Goal: Transaction & Acquisition: Download file/media

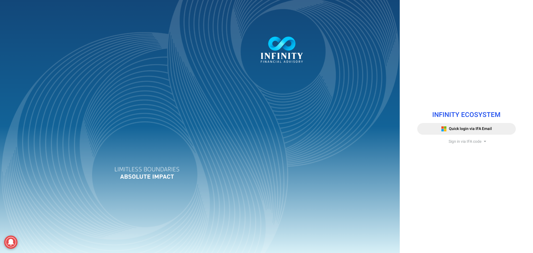
click at [450, 140] on span "Sign in via IFA code" at bounding box center [464, 141] width 33 height 6
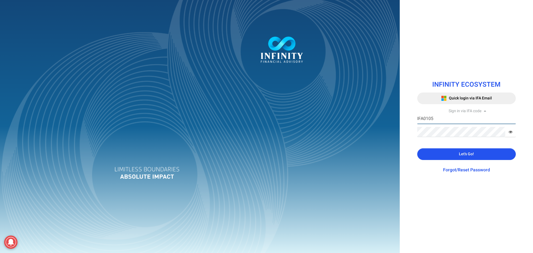
click at [439, 122] on input "IFA0105" at bounding box center [466, 119] width 98 height 10
type input "IFA0099"
click at [434, 152] on button "Let's Go!" at bounding box center [466, 154] width 98 height 12
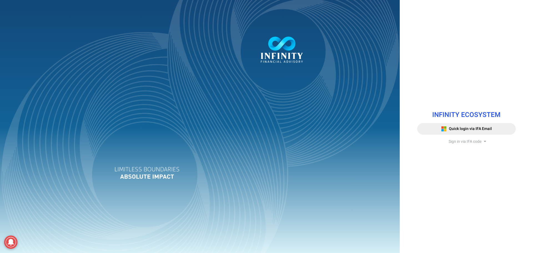
click at [473, 144] on span "Sign in via IFA code" at bounding box center [464, 141] width 33 height 6
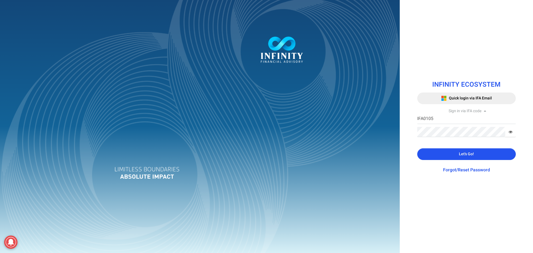
click at [441, 156] on button "Let's Go!" at bounding box center [466, 154] width 98 height 12
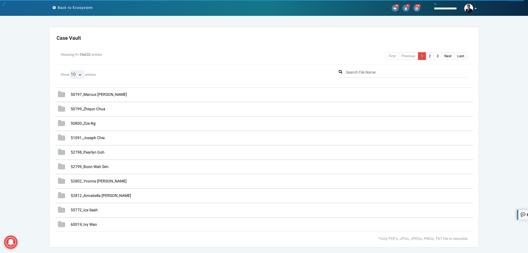
click at [77, 74] on select "10 25 50 100 All" at bounding box center [77, 74] width 14 height 9
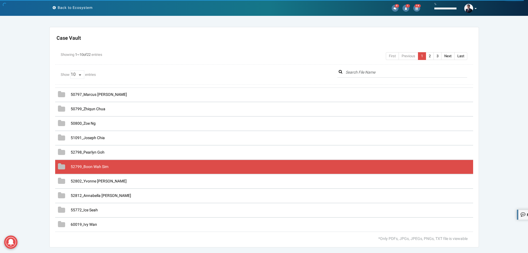
click at [98, 168] on span "52799_Boon Wah Sim" at bounding box center [90, 167] width 38 height 6
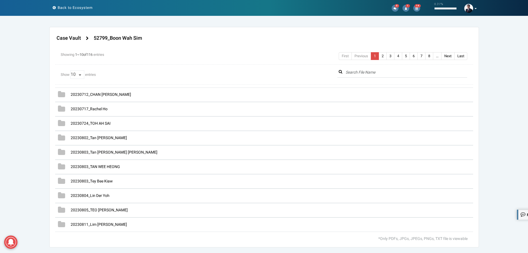
click at [82, 75] on span "10 25 50 100 All" at bounding box center [77, 74] width 15 height 5
click at [75, 73] on select "10 25 50 100 All" at bounding box center [77, 74] width 14 height 9
select select "string:All"
click at [70, 70] on select "10 25 50 100 All" at bounding box center [77, 74] width 14 height 9
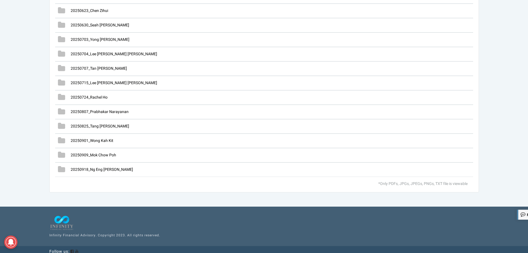
scroll to position [1582, 0]
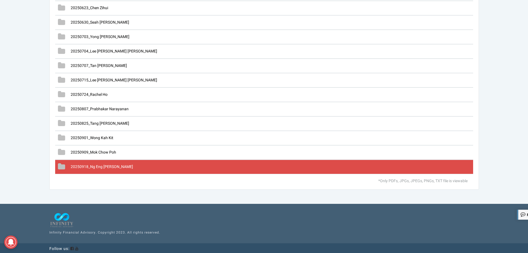
click at [104, 167] on span "20250918_Ng Eng Yee" at bounding box center [102, 167] width 62 height 6
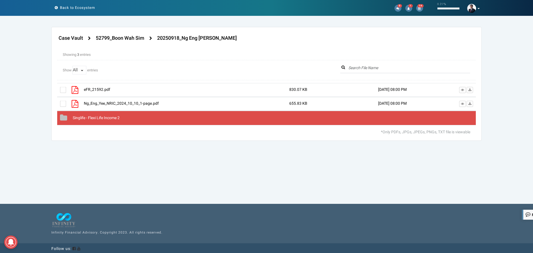
click at [96, 118] on span "Singlife - Flexi Life Income 2" at bounding box center [96, 118] width 47 height 6
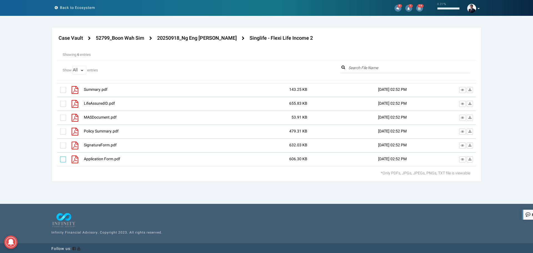
click at [63, 161] on label at bounding box center [63, 159] width 6 height 6
click at [60, 157] on input "checkbox" at bounding box center [60, 157] width 0 height 0
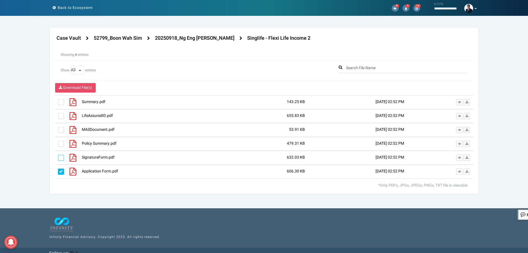
click at [61, 157] on label at bounding box center [61, 157] width 6 height 6
click at [58, 156] on input "checkbox" at bounding box center [58, 156] width 0 height 0
click at [60, 144] on label at bounding box center [61, 144] width 6 height 6
click at [58, 142] on input "checkbox" at bounding box center [58, 142] width 0 height 0
click at [62, 130] on label at bounding box center [61, 130] width 6 height 6
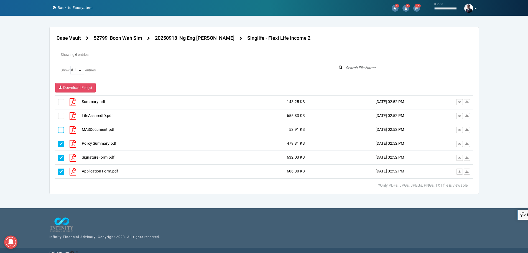
click at [58, 128] on input "checkbox" at bounding box center [58, 128] width 0 height 0
click at [59, 116] on label at bounding box center [61, 116] width 6 height 6
click at [58, 114] on input "checkbox" at bounding box center [58, 114] width 0 height 0
click at [60, 104] on label at bounding box center [61, 102] width 6 height 6
click at [58, 100] on input "checkbox" at bounding box center [58, 100] width 0 height 0
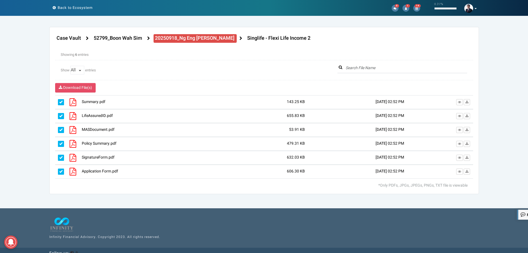
click at [181, 38] on h4 "20250918_Ng Eng Yee" at bounding box center [195, 39] width 80 height 6
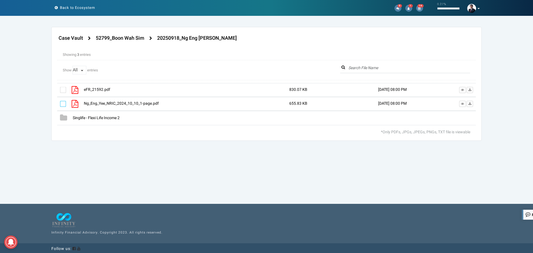
click at [64, 104] on label at bounding box center [63, 104] width 6 height 6
click at [60, 102] on input "checkbox" at bounding box center [60, 102] width 0 height 0
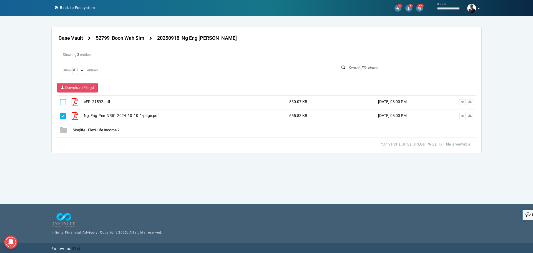
click at [62, 103] on label at bounding box center [63, 102] width 6 height 6
click at [60, 100] on input "checkbox" at bounding box center [60, 100] width 0 height 0
click at [83, 89] on span "Download File(s)" at bounding box center [79, 88] width 29 height 6
click at [462, 115] on icon at bounding box center [461, 115] width 3 height 3
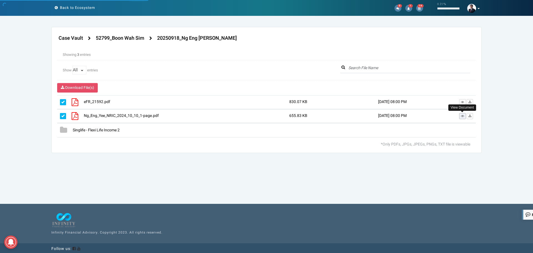
click at [461, 116] on icon at bounding box center [461, 115] width 3 height 3
click at [103, 172] on section "Case Vault Settings Allow Advisor Update Access Switch Yes No Case Vault" at bounding box center [266, 121] width 533 height 189
click at [82, 89] on span "Download File(s)" at bounding box center [79, 88] width 29 height 6
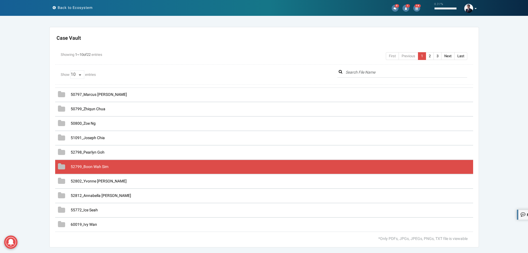
click at [87, 165] on span "52799_Boon Wah Sim" at bounding box center [90, 167] width 38 height 6
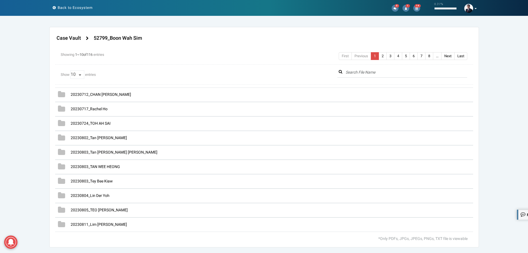
click at [79, 76] on span "10 25 50 100 All" at bounding box center [77, 74] width 15 height 5
click at [76, 74] on select "10 25 50 100 All" at bounding box center [77, 74] width 14 height 9
select select "string:All"
click at [70, 70] on select "10 25 50 100 All" at bounding box center [77, 74] width 14 height 9
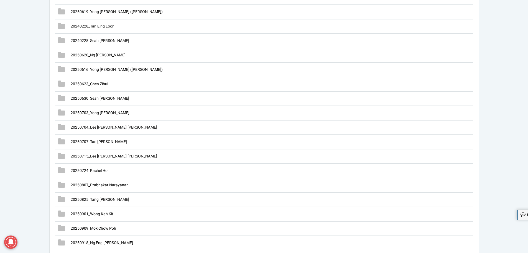
scroll to position [1582, 0]
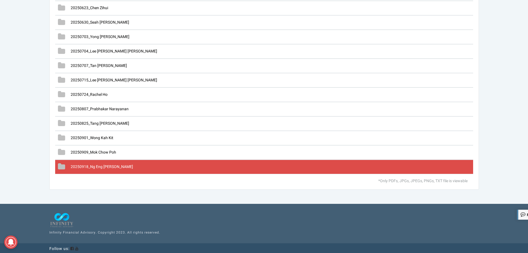
click at [97, 164] on span "20250918_Ng Eng Yee" at bounding box center [102, 167] width 62 height 6
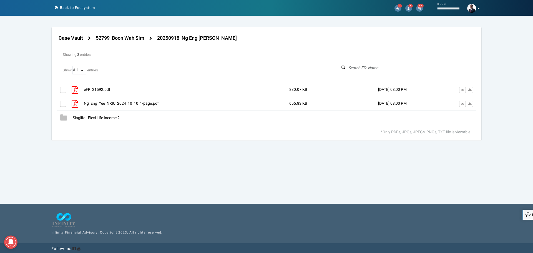
click at [80, 118] on div at bounding box center [266, 104] width 418 height 42
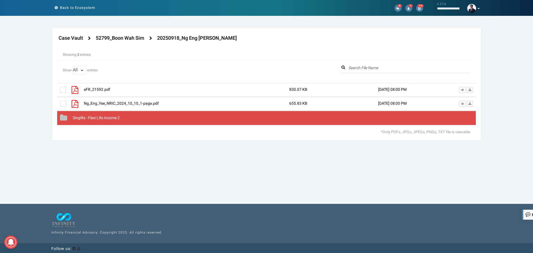
click at [76, 118] on span "Singlife - Flexi Life Income 2" at bounding box center [96, 118] width 47 height 6
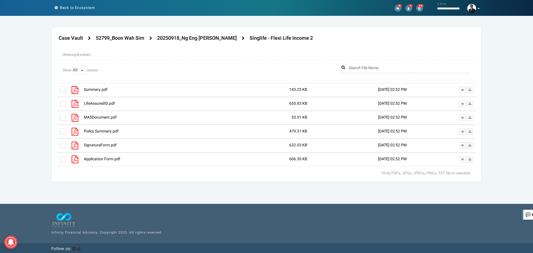
click at [62, 160] on div at bounding box center [266, 124] width 418 height 83
click at [63, 156] on label at bounding box center [63, 159] width 6 height 6
click at [60, 157] on input "checkbox" at bounding box center [60, 157] width 0 height 0
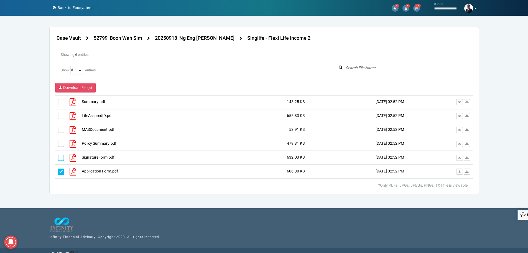
click at [63, 157] on label at bounding box center [61, 157] width 6 height 6
click at [58, 156] on input "checkbox" at bounding box center [58, 156] width 0 height 0
click at [61, 143] on label at bounding box center [61, 144] width 6 height 6
click at [58, 142] on input "checkbox" at bounding box center [58, 142] width 0 height 0
click at [61, 131] on label at bounding box center [61, 130] width 6 height 6
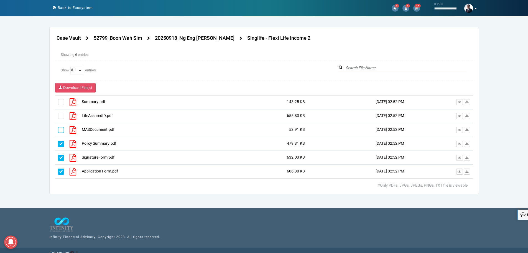
click at [58, 128] on input "checkbox" at bounding box center [58, 128] width 0 height 0
drag, startPoint x: 60, startPoint y: 116, endPoint x: 60, endPoint y: 110, distance: 5.3
click at [60, 114] on label at bounding box center [61, 116] width 6 height 6
click at [58, 114] on input "checkbox" at bounding box center [58, 114] width 0 height 0
click at [60, 105] on label at bounding box center [61, 102] width 6 height 6
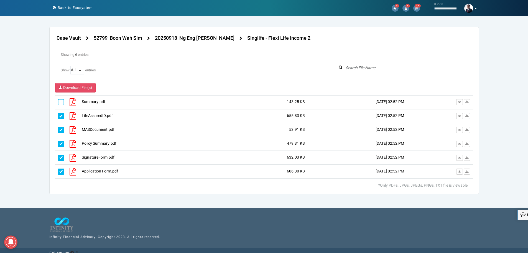
click at [58, 100] on input "checkbox" at bounding box center [58, 100] width 0 height 0
click at [192, 37] on h4 "20250918_Ng Eng Yee" at bounding box center [195, 39] width 80 height 6
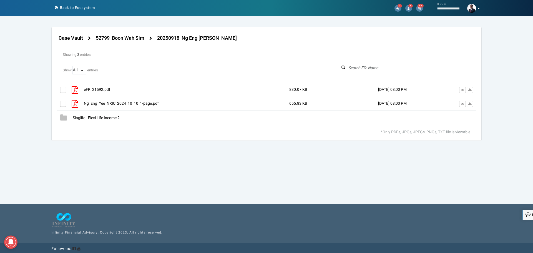
click at [61, 105] on div at bounding box center [266, 104] width 418 height 42
click at [62, 100] on div at bounding box center [69, 104] width 18 height 8
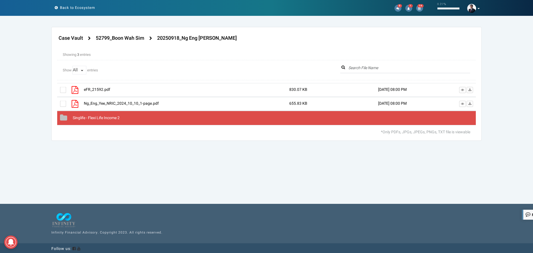
click at [78, 118] on span "Singlife - Flexi Life Income 2" at bounding box center [96, 118] width 47 height 6
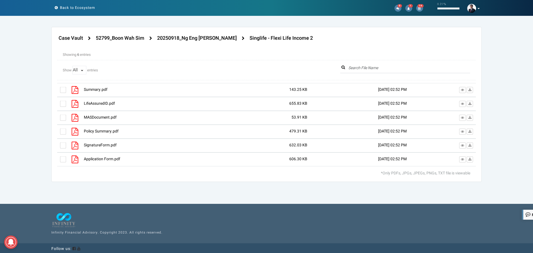
click at [63, 158] on label at bounding box center [63, 159] width 6 height 6
click at [60, 157] on input "checkbox" at bounding box center [60, 157] width 0 height 0
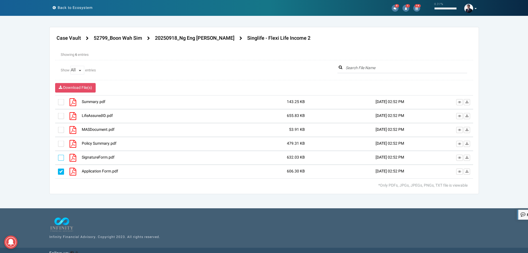
click at [61, 156] on label at bounding box center [61, 157] width 6 height 6
click at [58, 156] on input "checkbox" at bounding box center [58, 156] width 0 height 0
click at [61, 144] on label at bounding box center [61, 144] width 6 height 6
click at [58, 142] on input "checkbox" at bounding box center [58, 142] width 0 height 0
click at [60, 129] on label at bounding box center [61, 130] width 6 height 6
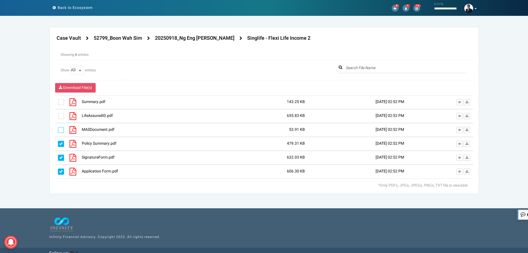
click at [58, 128] on input "checkbox" at bounding box center [58, 128] width 0 height 0
click at [61, 113] on label at bounding box center [61, 116] width 6 height 6
click at [58, 114] on input "checkbox" at bounding box center [58, 114] width 0 height 0
click at [61, 100] on label at bounding box center [61, 102] width 6 height 6
click at [58, 100] on input "checkbox" at bounding box center [58, 100] width 0 height 0
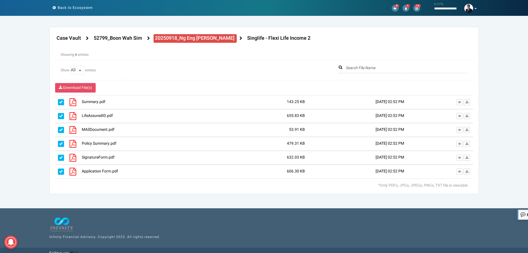
click at [188, 37] on h4 "20250918_Ng Eng Yee" at bounding box center [195, 39] width 80 height 6
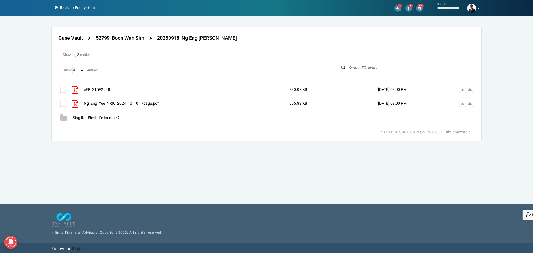
click at [64, 103] on div at bounding box center [266, 104] width 418 height 42
click at [63, 89] on label at bounding box center [63, 90] width 6 height 6
click at [60, 88] on input "checkbox" at bounding box center [60, 88] width 0 height 0
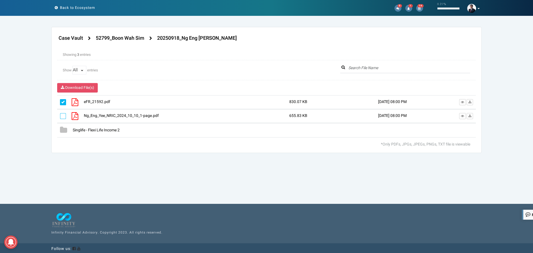
click at [62, 116] on label at bounding box center [63, 116] width 6 height 6
click at [60, 114] on input "checkbox" at bounding box center [60, 114] width 0 height 0
click at [80, 90] on span "Download File(s)" at bounding box center [79, 88] width 29 height 6
drag, startPoint x: 404, startPoint y: 1, endPoint x: 236, endPoint y: 174, distance: 241.3
click at [233, 181] on section "Case Vault Settings Allow Advisor Update Access Switch Yes No Case Vault" at bounding box center [266, 121] width 533 height 189
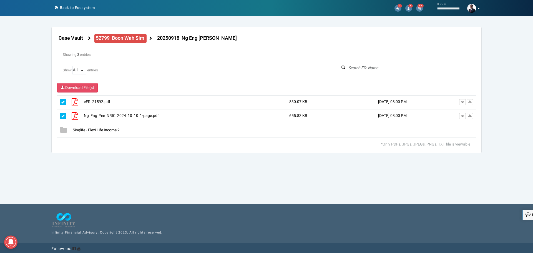
click at [105, 37] on h4 "52799_Boon Wah Sim" at bounding box center [120, 39] width 49 height 6
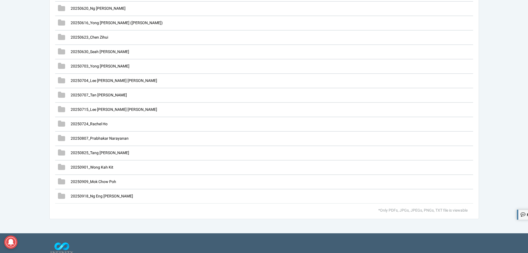
scroll to position [1582, 0]
